Goal: Transaction & Acquisition: Book appointment/travel/reservation

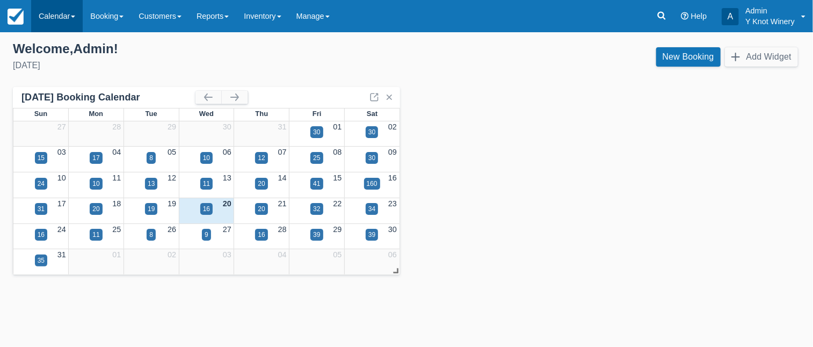
click at [72, 17] on link "Calendar" at bounding box center [57, 16] width 52 height 32
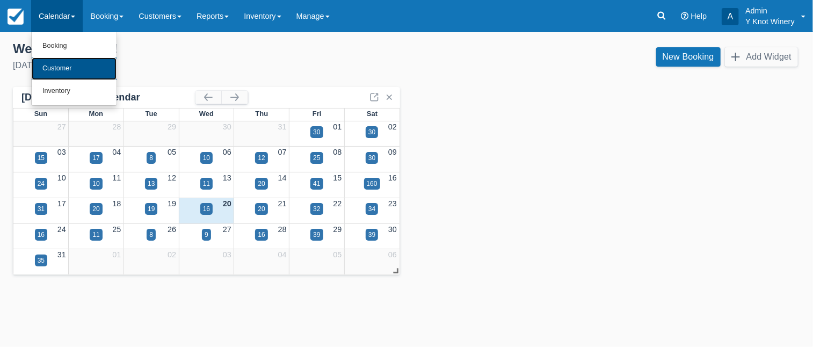
click at [72, 67] on link "Customer" at bounding box center [74, 68] width 85 height 23
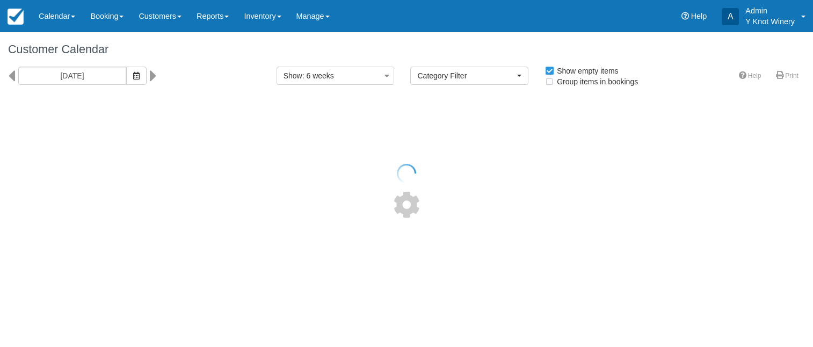
select select
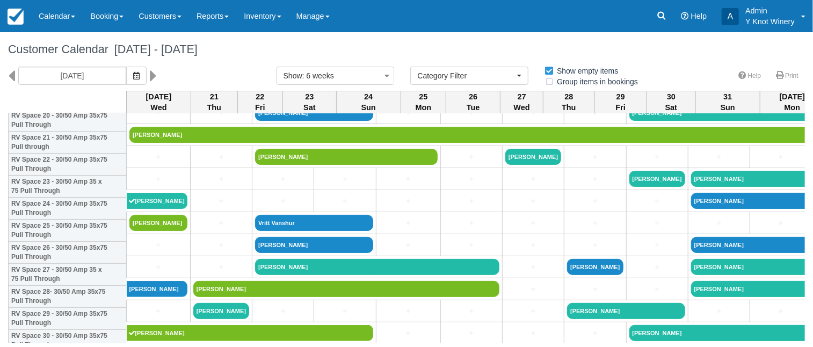
scroll to position [420, 0]
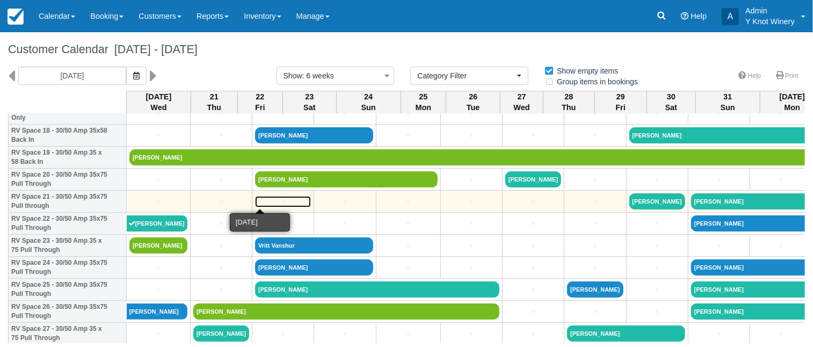
click at [259, 203] on link "+" at bounding box center [283, 201] width 56 height 11
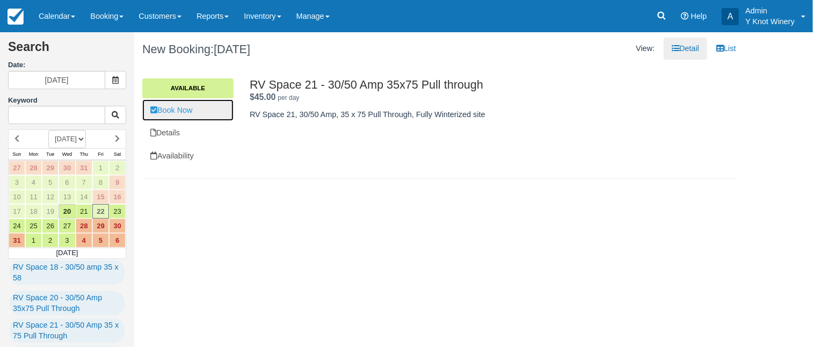
click at [178, 113] on link "Book Now" at bounding box center [187, 110] width 91 height 22
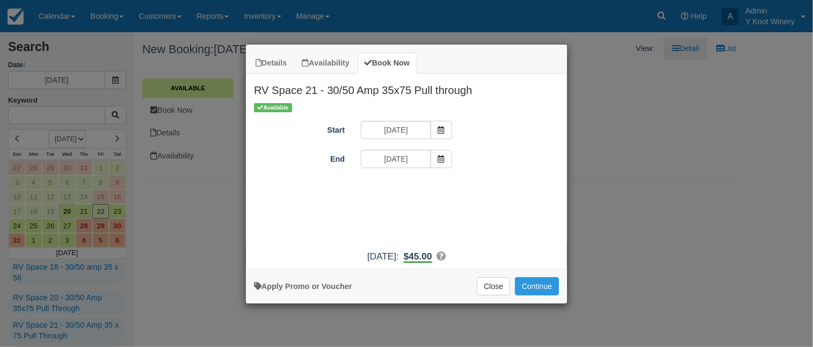
click at [323, 281] on div "Apply Promo or Voucher" at bounding box center [303, 282] width 98 height 11
click at [323, 285] on link "Apply Promo or Voucher" at bounding box center [303, 286] width 98 height 9
type input "HHOST"
click at [478, 190] on button "Apply" at bounding box center [475, 188] width 27 height 14
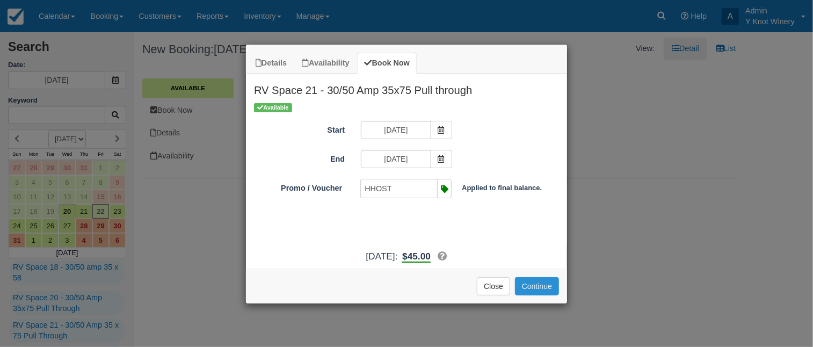
click at [542, 289] on button "Continue" at bounding box center [537, 286] width 44 height 18
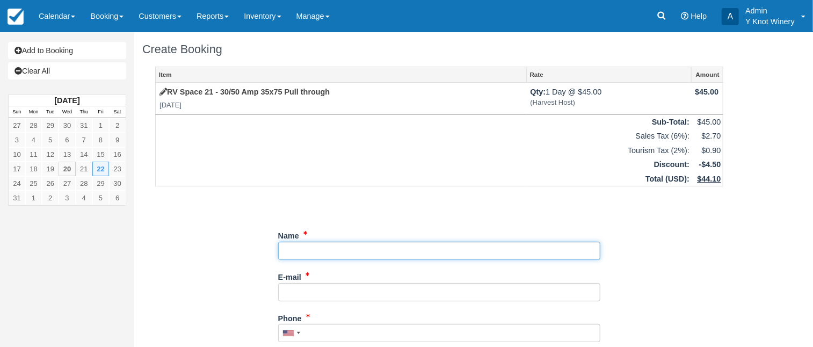
click at [297, 251] on input "Name" at bounding box center [439, 251] width 322 height 18
type input "Ron Powers"
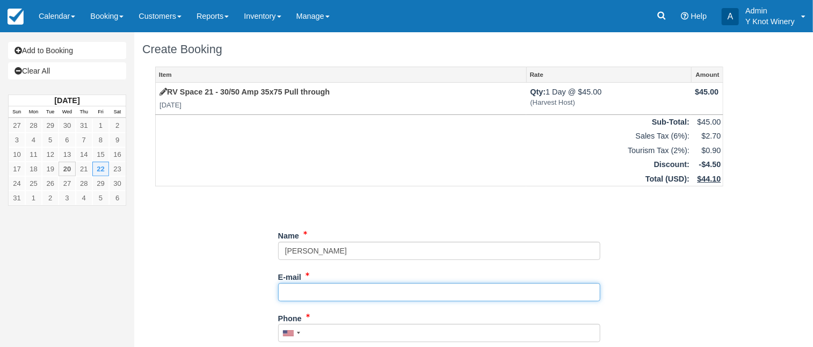
click at [294, 293] on input "E-mail" at bounding box center [439, 292] width 322 height 18
type input "[EMAIL_ADDRESS][DOMAIN_NAME]"
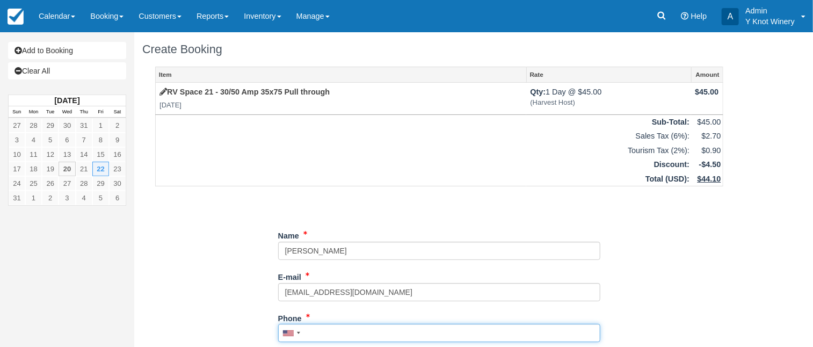
click at [318, 333] on input "Phone" at bounding box center [439, 333] width 322 height 18
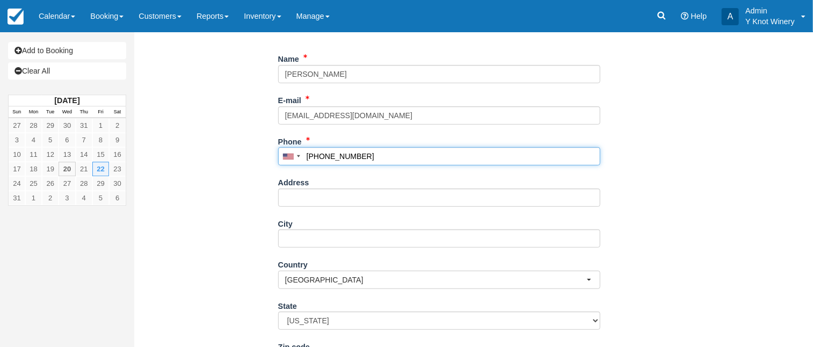
scroll to position [289, 0]
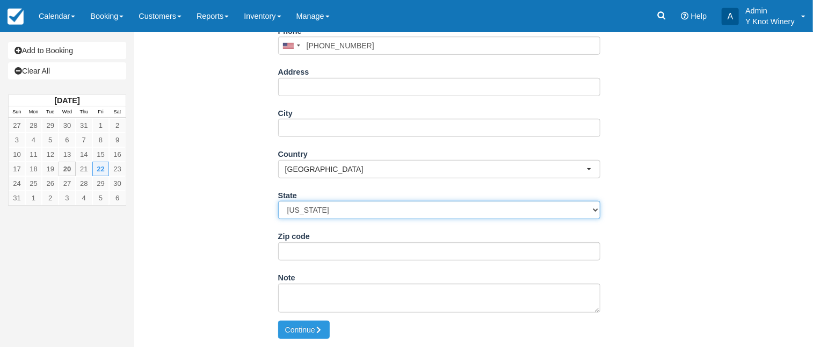
type input "(253) 905-7647"
click at [278, 201] on select "Alabama Alaska Arizona Arkansas California Colorado Connecticut Delaware Florid…" at bounding box center [439, 210] width 322 height 18
select select "ID"
click option "[US_STATE]" at bounding box center [0, 0] width 0 height 0
click at [312, 326] on button "Continue" at bounding box center [304, 330] width 52 height 18
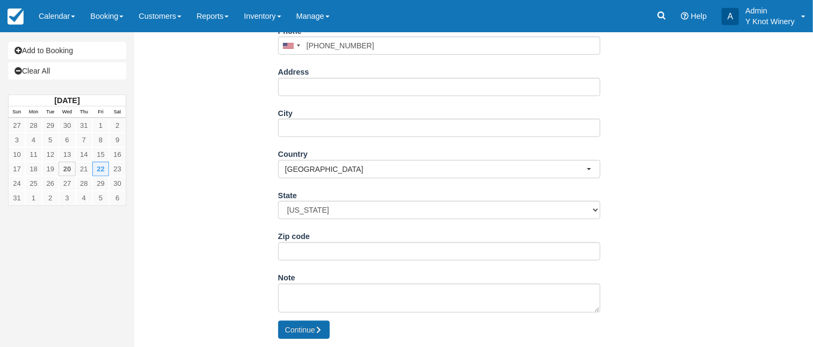
type input "+12539057647"
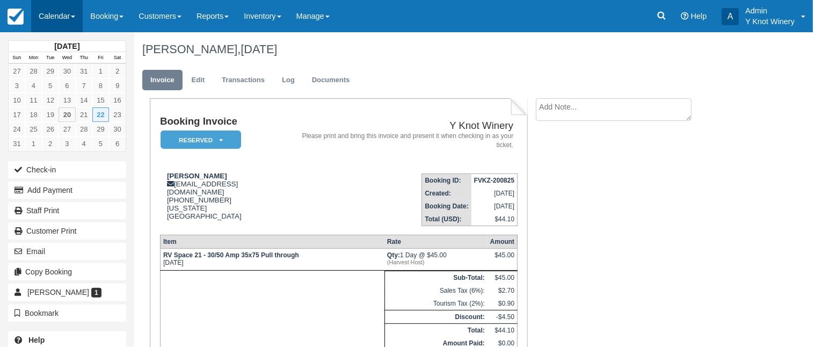
click at [73, 18] on link "Calendar" at bounding box center [57, 16] width 52 height 32
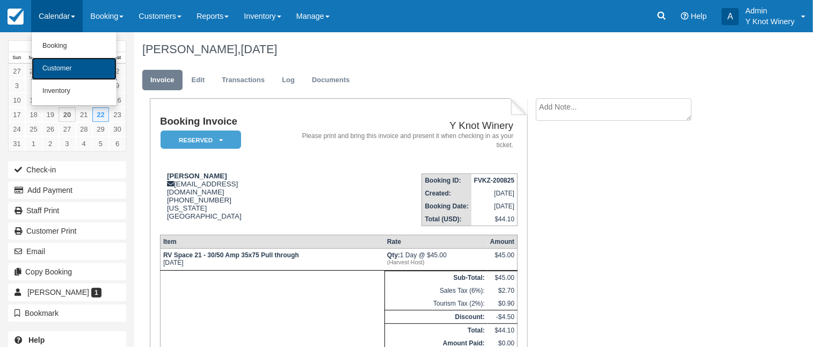
click at [76, 74] on link "Customer" at bounding box center [74, 68] width 85 height 23
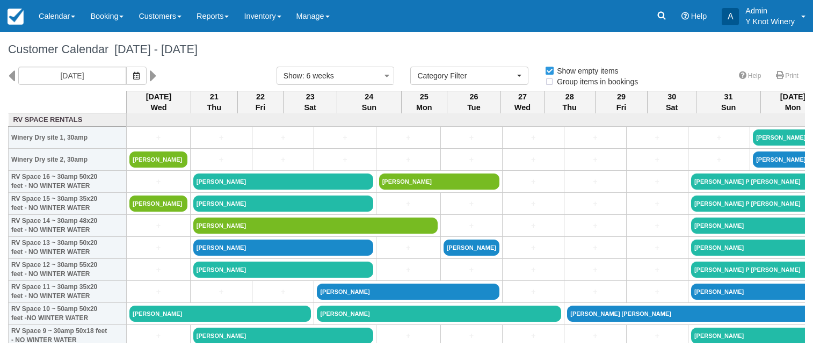
select select
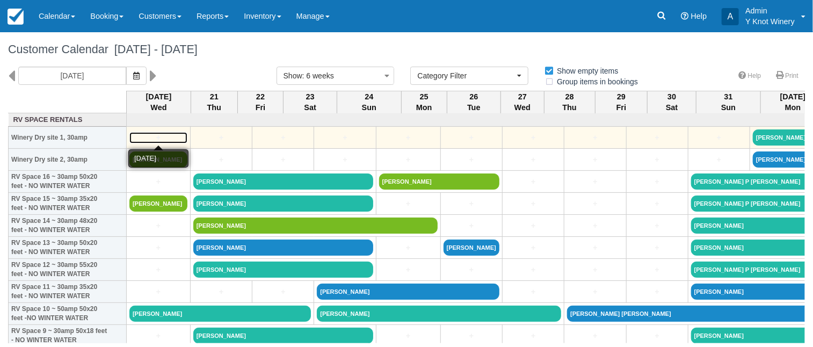
click at [136, 136] on link "+" at bounding box center [158, 137] width 58 height 11
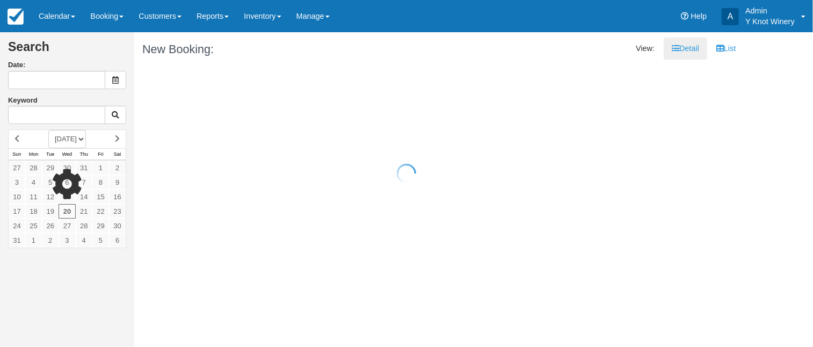
type input "08/20/25"
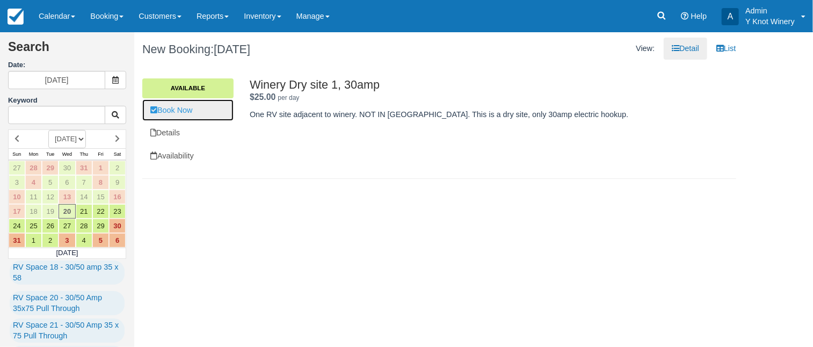
click at [182, 110] on link "Book Now" at bounding box center [187, 110] width 91 height 22
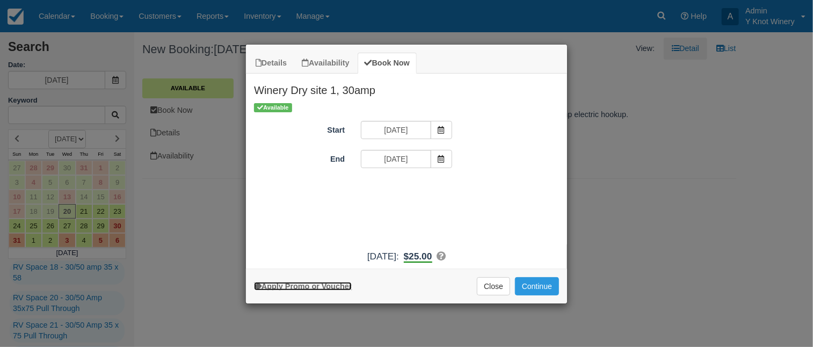
click at [323, 287] on link "Apply Promo or Voucher" at bounding box center [303, 286] width 98 height 9
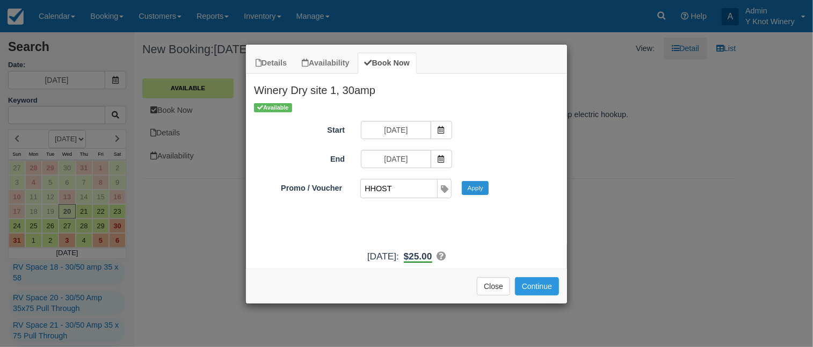
type input "HHOST"
click at [476, 193] on button "Apply" at bounding box center [475, 188] width 27 height 14
click at [534, 285] on button "Continue" at bounding box center [537, 286] width 44 height 18
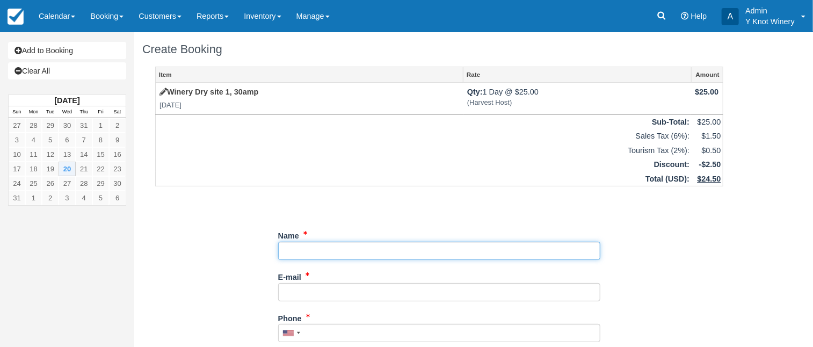
click at [310, 250] on input "Name" at bounding box center [439, 251] width 322 height 18
type input "lydia gutierrez"
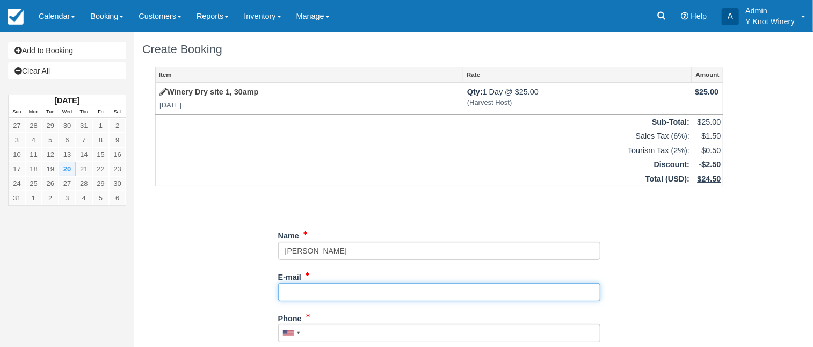
click at [294, 292] on input "E-mail" at bounding box center [439, 292] width 322 height 18
type input "[EMAIL_ADDRESS][DOMAIN_NAME]"
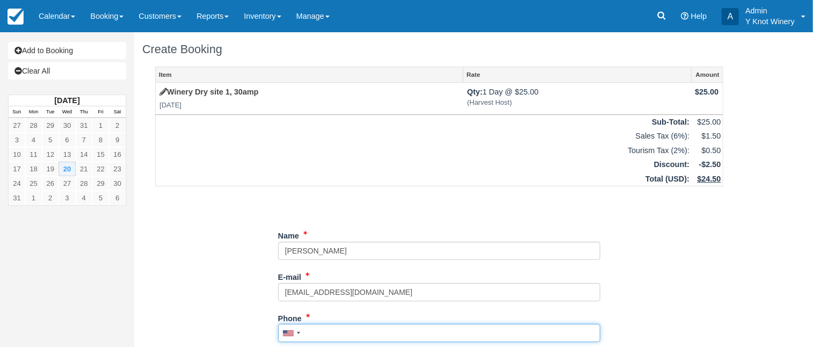
click at [317, 338] on input "Phone" at bounding box center [439, 333] width 322 height 18
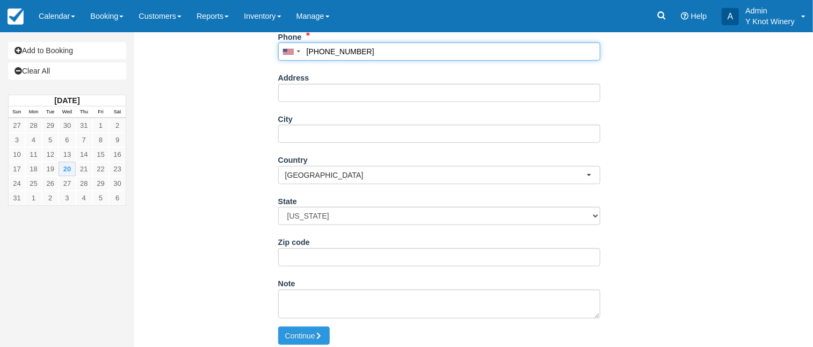
scroll to position [289, 0]
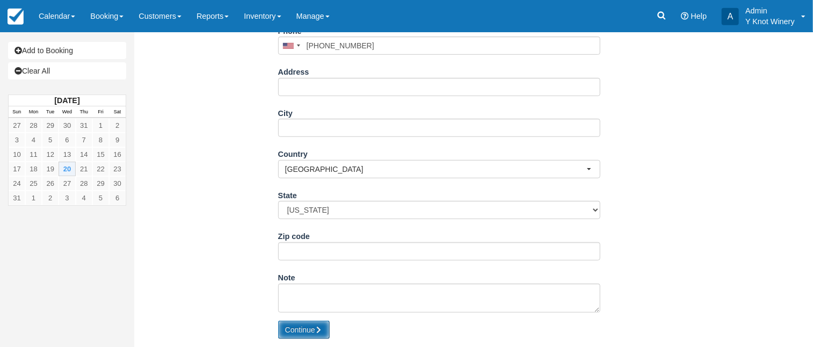
click at [302, 330] on button "Continue" at bounding box center [304, 330] width 52 height 18
type input "+19283799332"
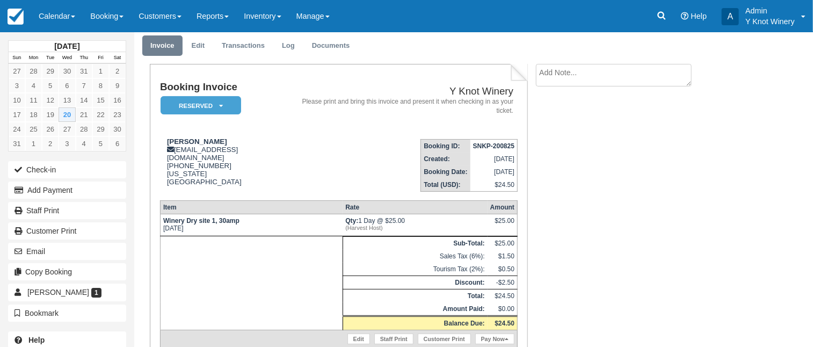
scroll to position [78, 0]
